Goal: Find specific page/section: Find specific page/section

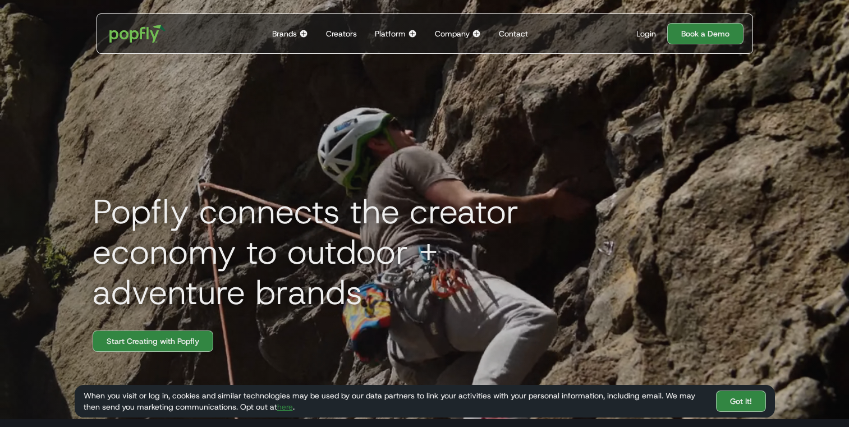
click at [294, 33] on div "Brands" at bounding box center [284, 33] width 25 height 11
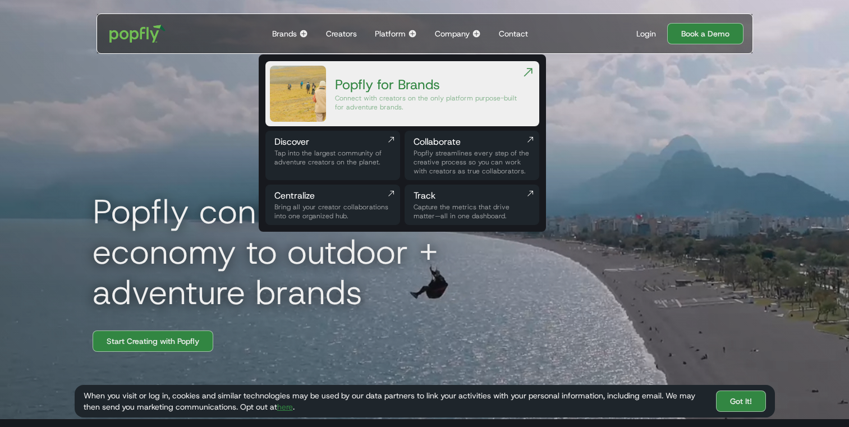
click at [90, 245] on h1 "Popfly connects the creator economy to outdoor + adventure brands" at bounding box center [336, 251] width 505 height 121
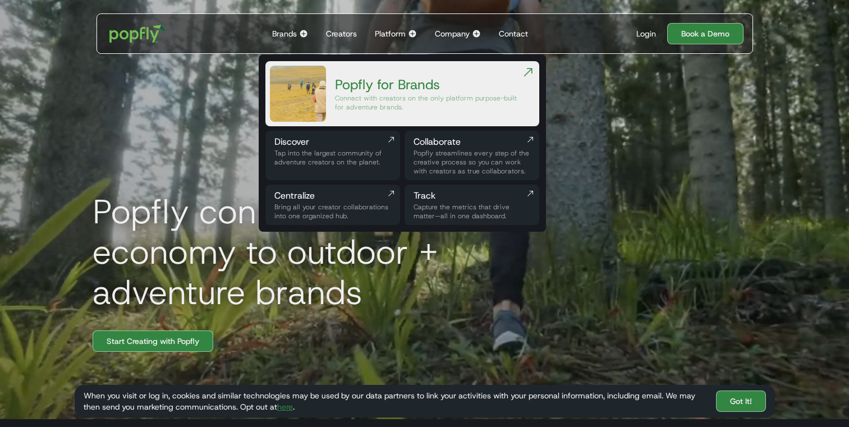
click at [382, 325] on div "Popfly connects the creator economy to outdoor + adventure brands Start Creatin…" at bounding box center [425, 205] width 719 height 427
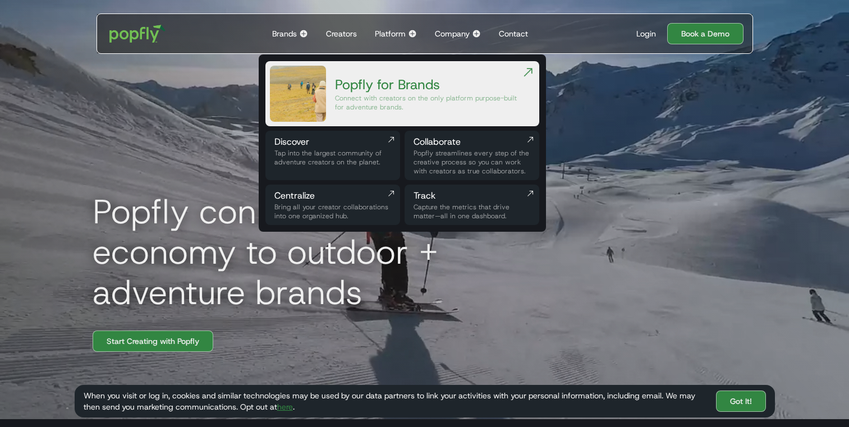
click at [289, 31] on div "Brands" at bounding box center [284, 33] width 25 height 11
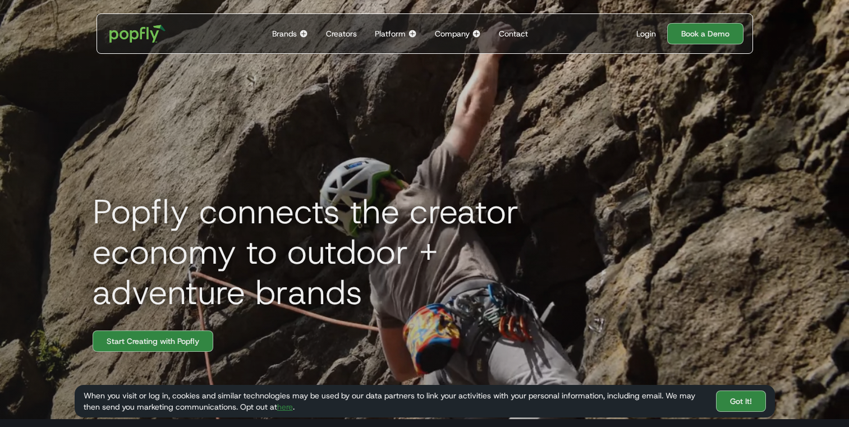
click at [295, 33] on div "Brands" at bounding box center [284, 33] width 25 height 11
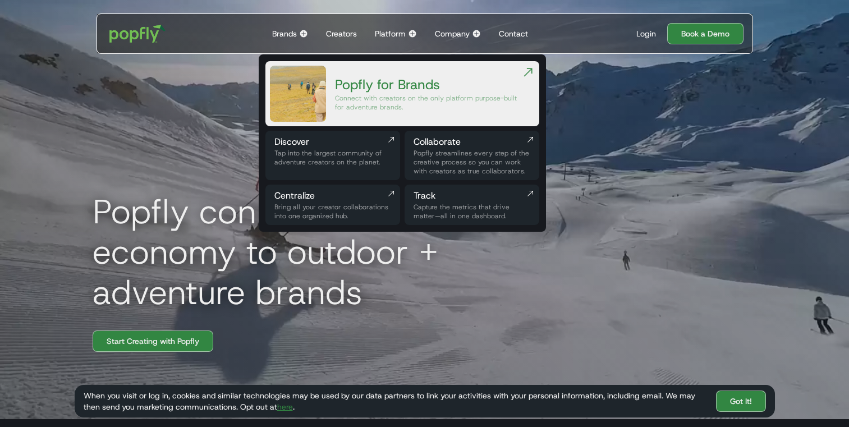
click at [356, 71] on div "Popfly for Brands Connect with creators on the only platform purpose-built for …" at bounding box center [428, 94] width 186 height 56
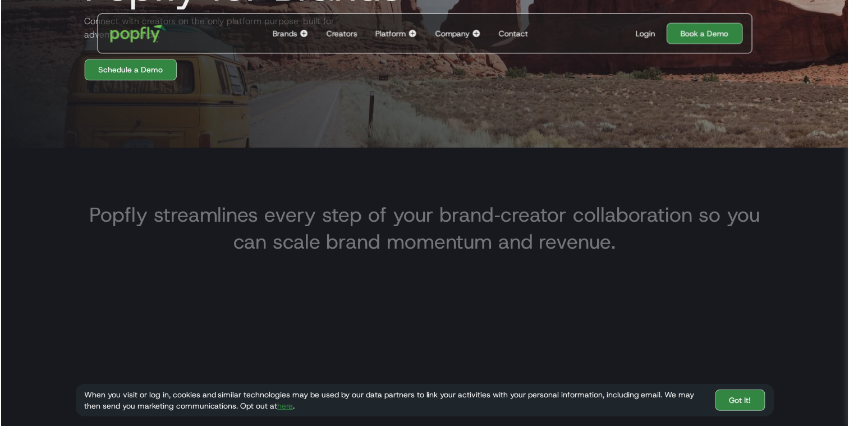
scroll to position [280, 0]
